Goal: Check status

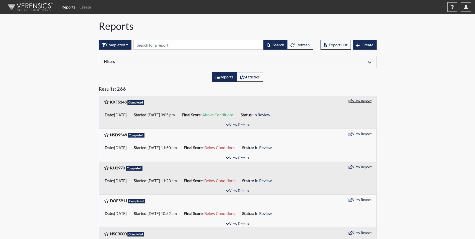
click at [365, 102] on button "View Report" at bounding box center [360, 101] width 28 height 8
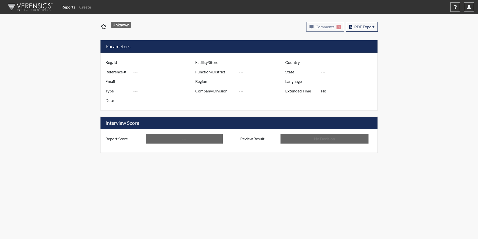
type input "KKF5148"
type input "51085"
type input "---"
type input "Corrections Pre-Employment"
type input "Sep 3, 2025"
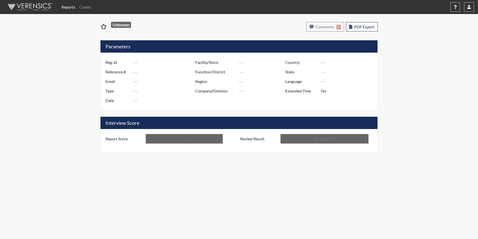
type input "[PERSON_NAME]"
type input "[GEOGRAPHIC_DATA]"
type input "[US_STATE]"
type input "English"
type input "Above Conditions"
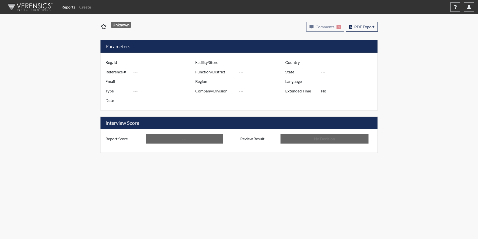
type input "In Review"
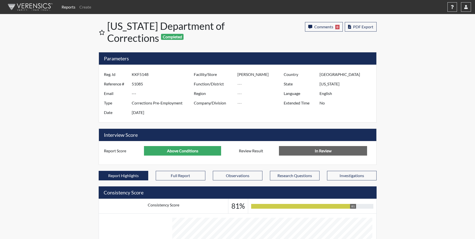
scroll to position [250081, 249956]
